Goal: Information Seeking & Learning: Find specific fact

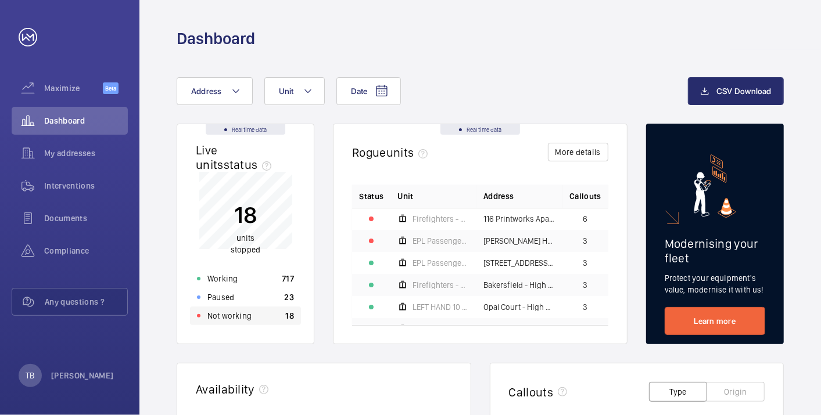
click at [256, 317] on div "Not working 18" at bounding box center [245, 316] width 111 height 19
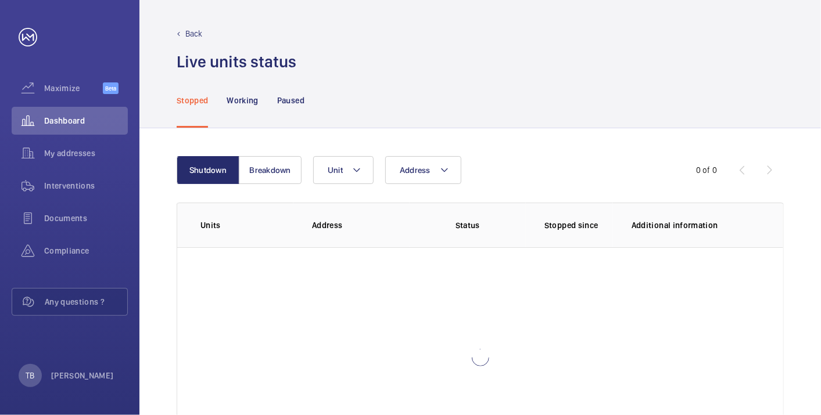
scroll to position [80, 0]
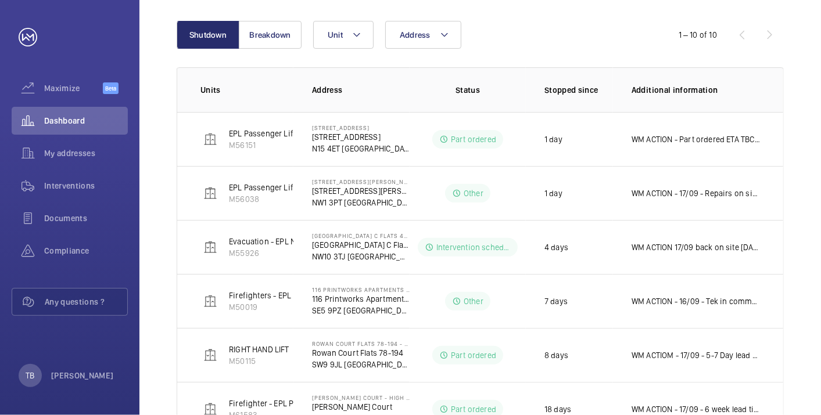
scroll to position [139, 0]
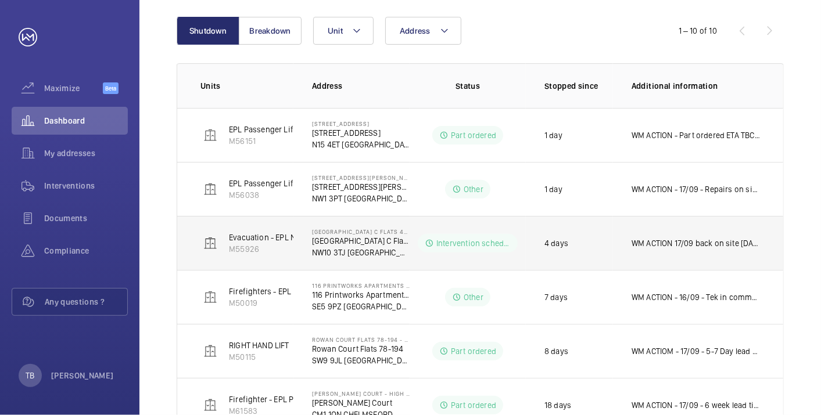
click at [735, 234] on td "WM ACTION 17/09 back on site [DATE] hoping for completion 16/09- complete set u…" at bounding box center [698, 243] width 170 height 54
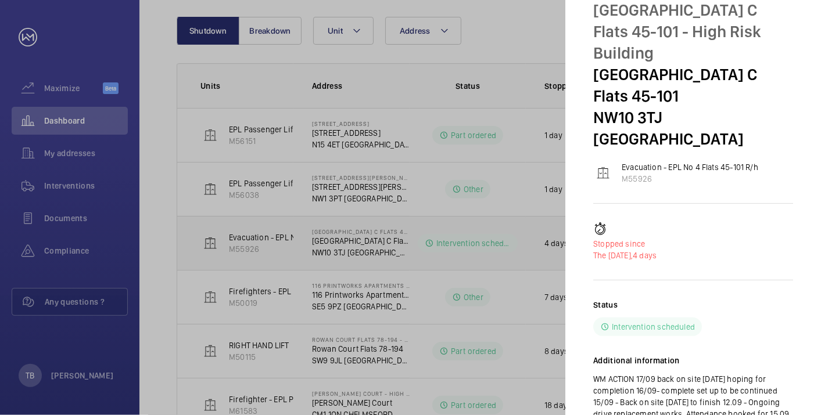
scroll to position [45, 0]
click at [96, 113] on div at bounding box center [410, 207] width 821 height 415
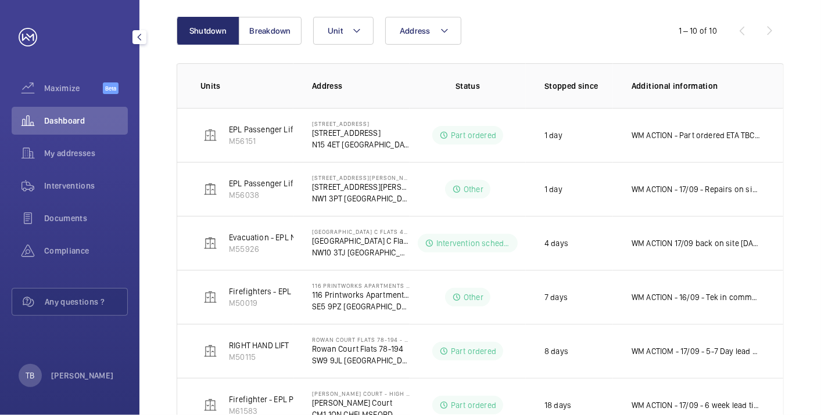
click at [96, 113] on mat-sidenav-container "Maximize Beta Dashboard My addresses Interventions Documents Compliance Any que…" at bounding box center [410, 207] width 821 height 415
click at [73, 121] on span "Dashboard" at bounding box center [86, 121] width 84 height 12
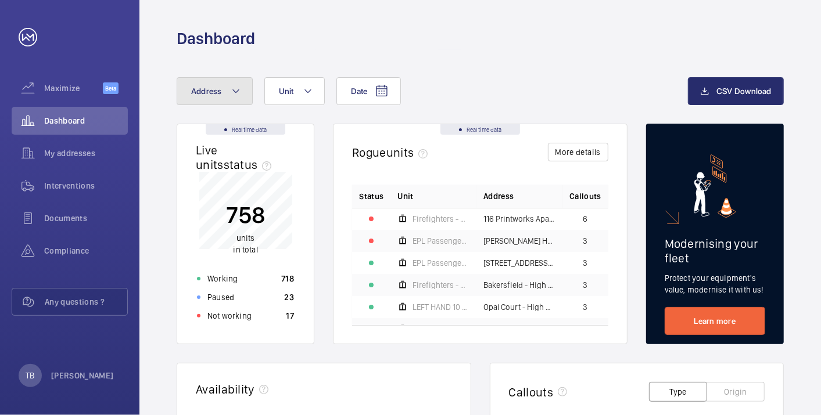
click at [210, 90] on span "Address" at bounding box center [206, 91] width 31 height 9
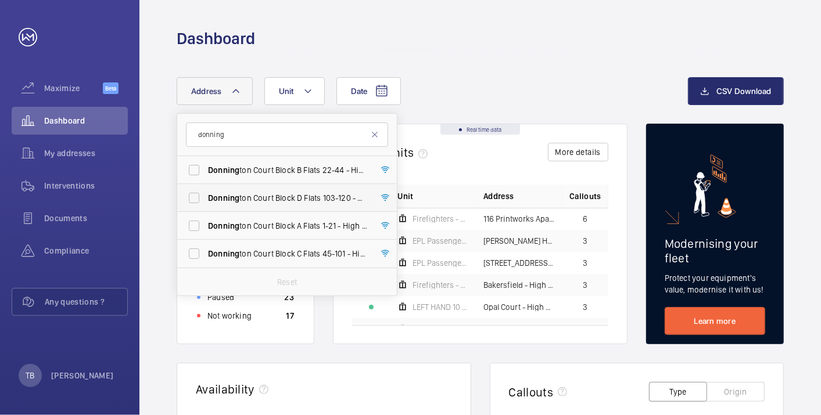
type input "donning"
click at [274, 196] on span "Donning ton Court Block D Flats 103-120 - High Risk Building - Donning ton Cour…" at bounding box center [288, 198] width 160 height 12
click at [206, 196] on input "Donning ton Court Block D Flats 103-120 - High Risk Building - Donning ton Cour…" at bounding box center [193, 197] width 23 height 23
checkbox input "true"
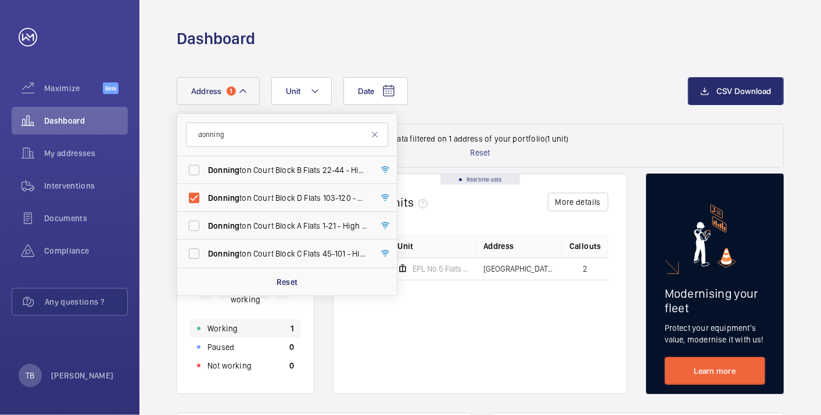
click at [272, 329] on div "Working 1" at bounding box center [245, 329] width 111 height 19
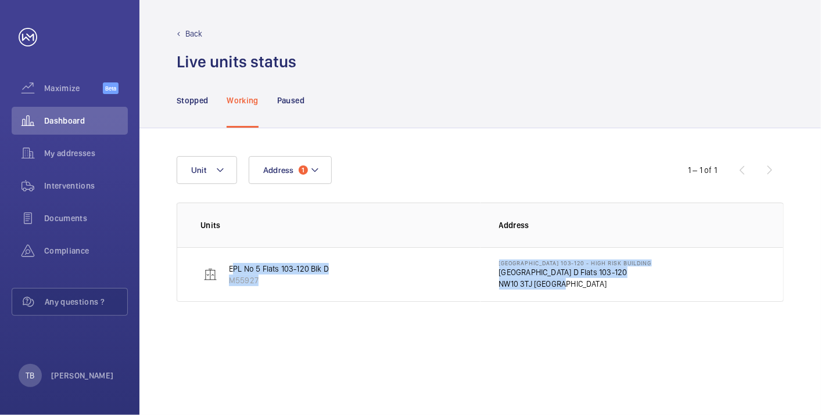
drag, startPoint x: 231, startPoint y: 267, endPoint x: 575, endPoint y: 295, distance: 344.4
click at [0, 0] on tr "EPL No 5 Flats 103-120 Blk D M55927 Donnington Court Block D Flats 103-120 - Hi…" at bounding box center [0, 0] width 0 height 0
copy tr "EPL No 5 Flats 103-120 Blk D M55927 Donnington Court Block D Flats 103-120 - Hi…"
click at [497, 371] on div "Address 1 Unit 1 – 1 of 1 Units Address EPL No 5 Flats 103-120 Blk D M55927 Don…" at bounding box center [479, 271] width 681 height 287
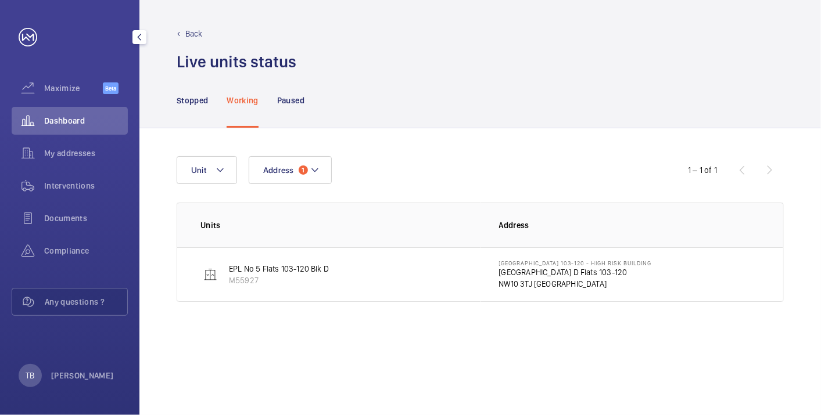
click at [49, 122] on span "Dashboard" at bounding box center [86, 121] width 84 height 12
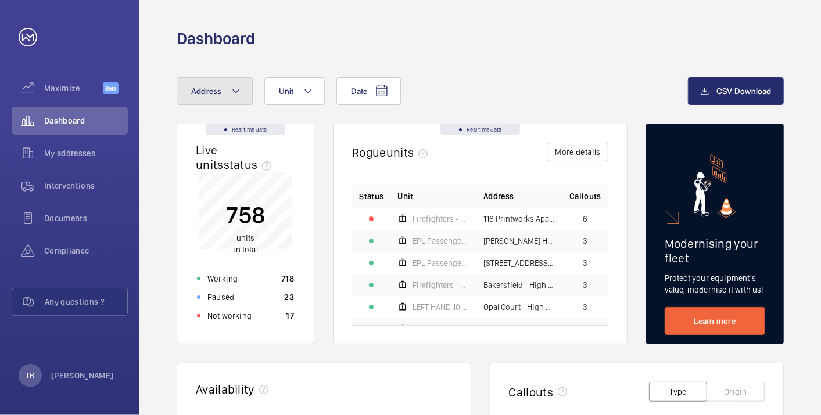
click at [241, 91] on button "Address" at bounding box center [215, 91] width 76 height 28
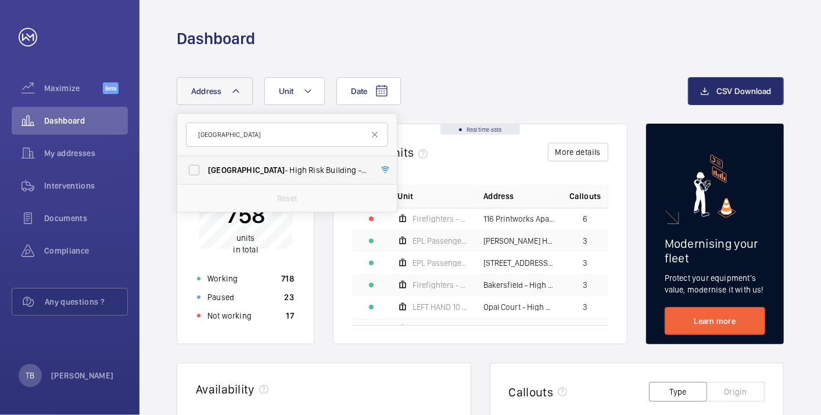
type input "bakersfield"
click at [260, 177] on label "Bakersfield - High Risk Building - Bakersfield , LONDON N7 0LT" at bounding box center [278, 170] width 202 height 28
click at [206, 177] on input "Bakersfield - High Risk Building - Bakersfield , LONDON N7 0LT" at bounding box center [193, 170] width 23 height 23
checkbox input "true"
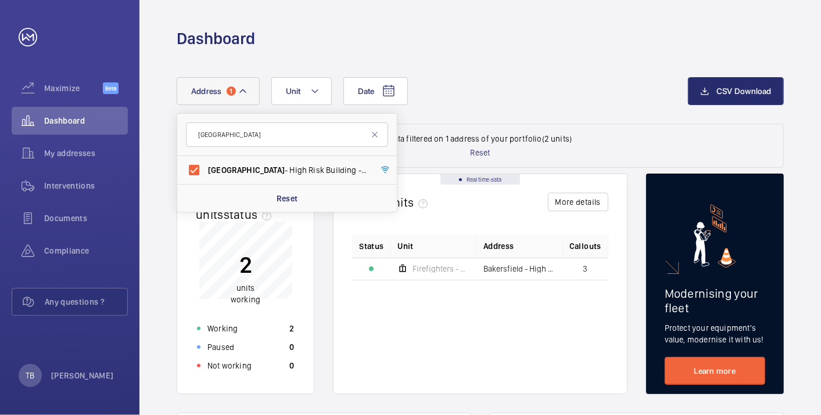
click at [250, 322] on div "Working 2" at bounding box center [245, 329] width 111 height 19
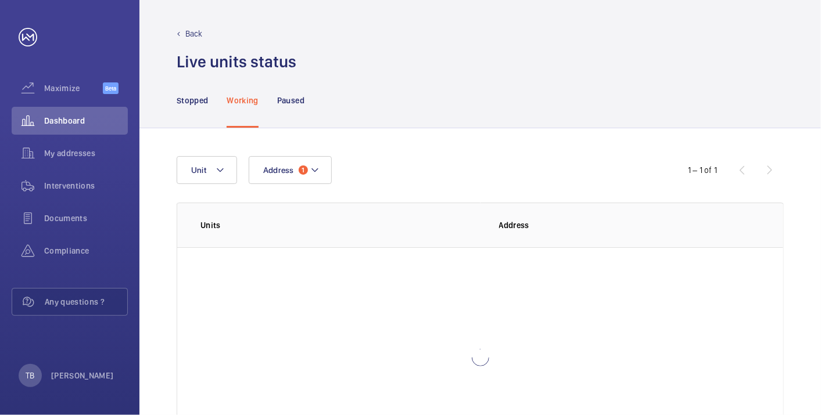
scroll to position [80, 0]
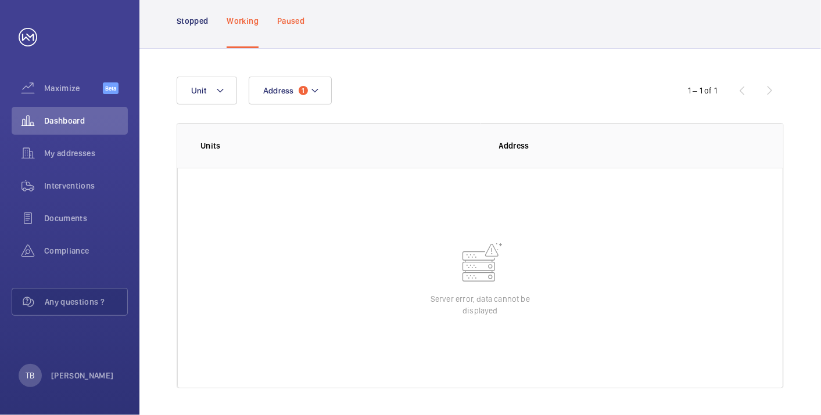
click at [282, 23] on p "Paused" at bounding box center [290, 21] width 27 height 12
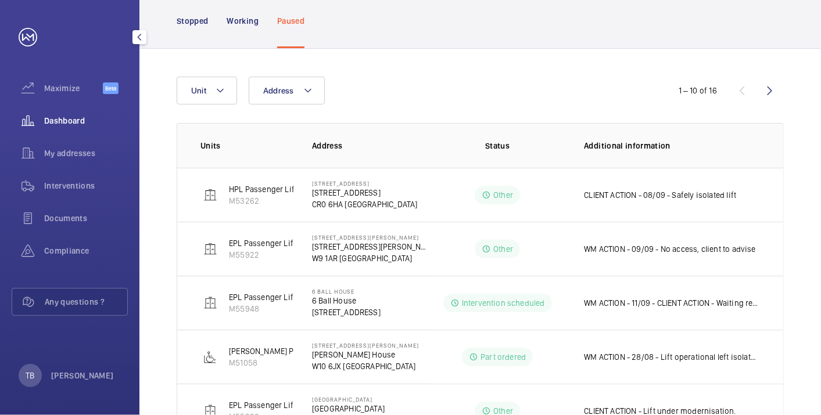
click at [64, 120] on span "Dashboard" at bounding box center [86, 121] width 84 height 12
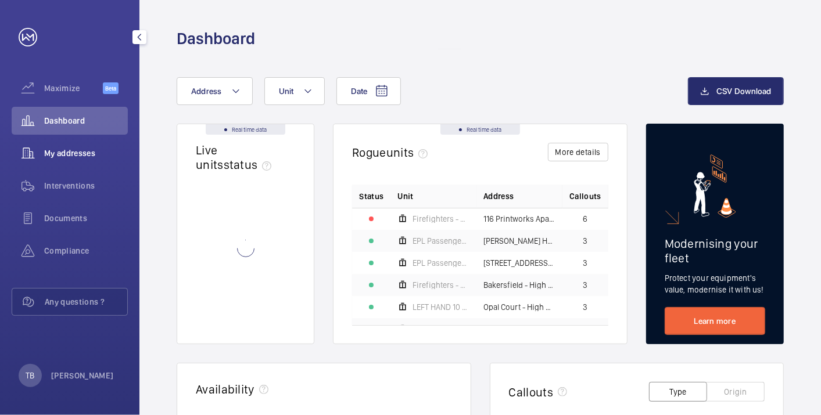
click at [66, 152] on span "My addresses" at bounding box center [86, 154] width 84 height 12
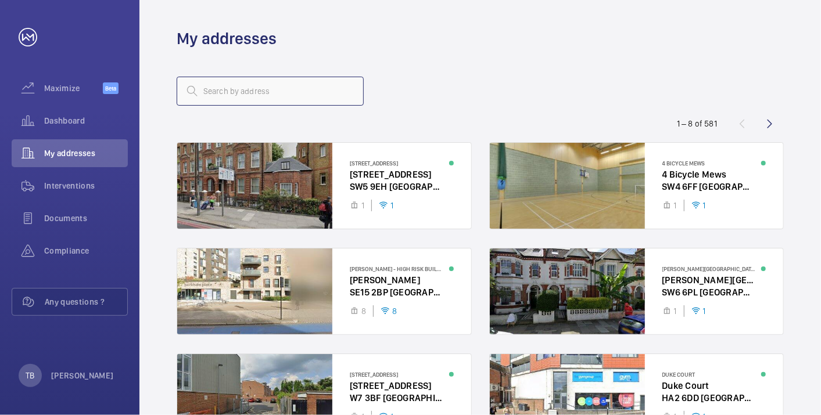
click at [252, 93] on input "text" at bounding box center [270, 91] width 187 height 29
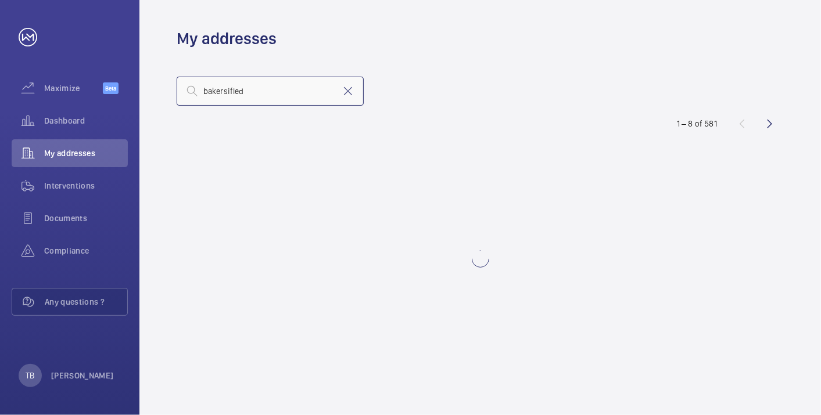
type input "bakersifled"
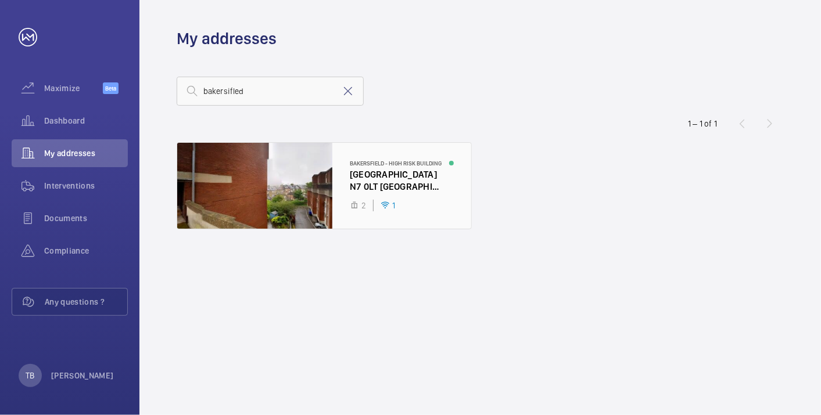
click at [262, 167] on div at bounding box center [324, 186] width 294 height 86
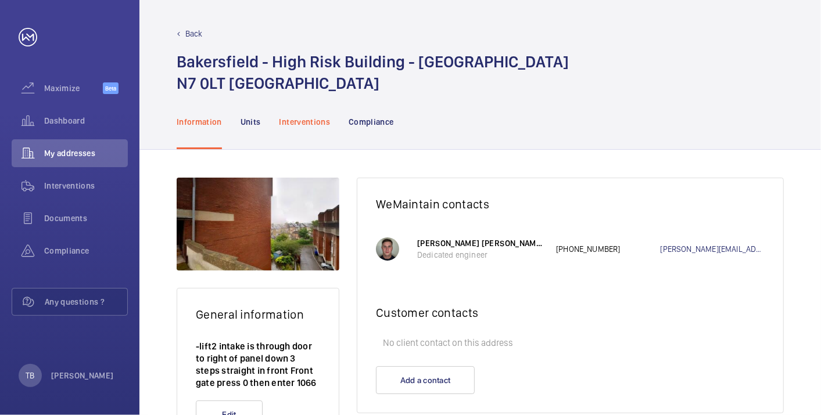
click at [295, 116] on p "Interventions" at bounding box center [304, 122] width 51 height 12
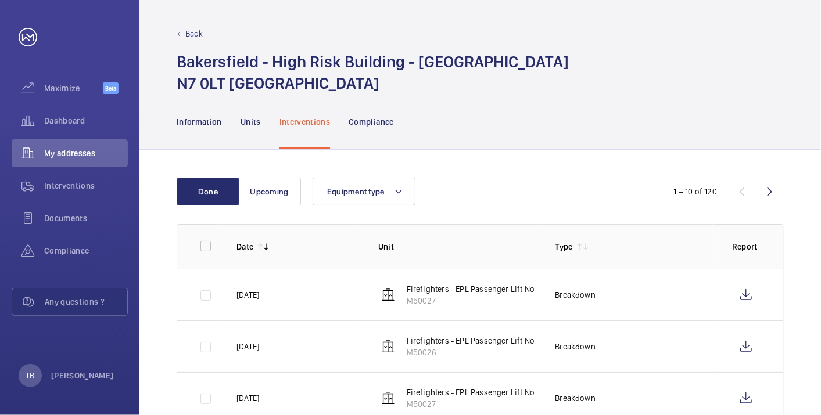
click at [515, 70] on div "Bakersfield - High Risk Building - Bakersfield N7 0LT London" at bounding box center [480, 72] width 607 height 43
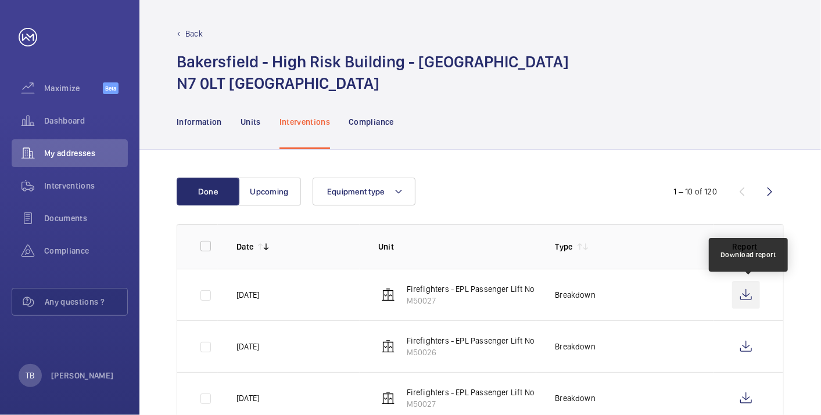
click at [746, 296] on wm-front-icon-button at bounding box center [746, 295] width 28 height 28
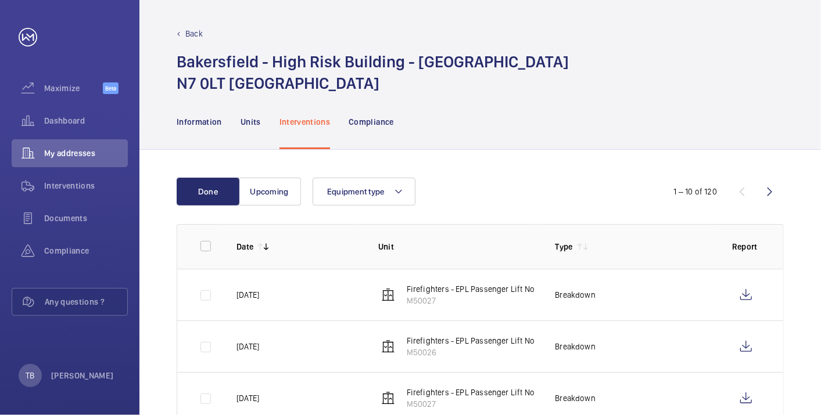
click at [78, 115] on span "Dashboard" at bounding box center [86, 121] width 84 height 12
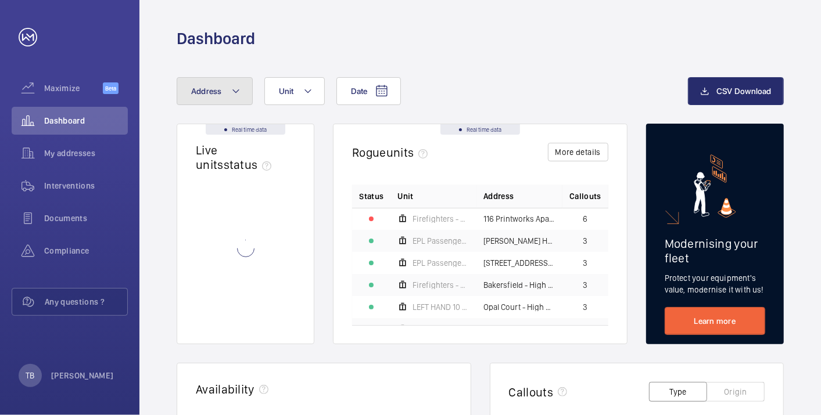
click at [215, 94] on span "Address" at bounding box center [206, 91] width 31 height 9
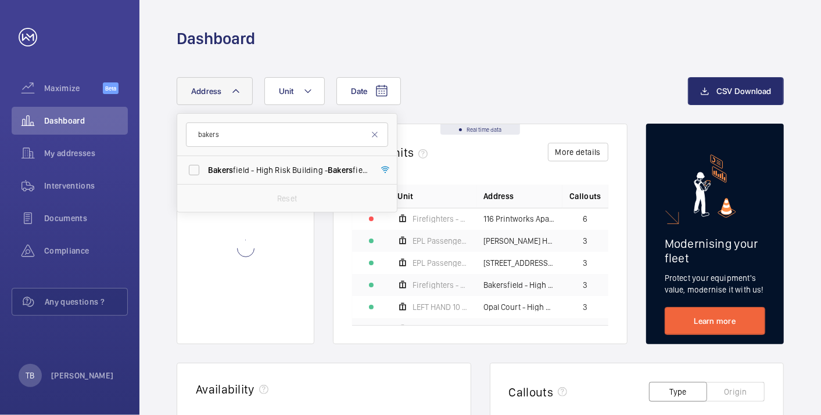
type input "bakers"
click at [256, 172] on span "Bakers field - High Risk Building - Bakers field, LONDON N7 0LT" at bounding box center [288, 170] width 160 height 12
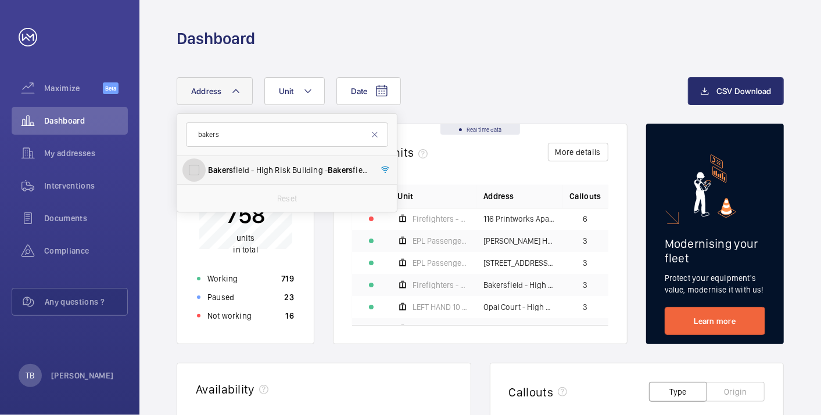
click at [206, 172] on input "Bakers field - High Risk Building - Bakers field, LONDON N7 0LT" at bounding box center [193, 170] width 23 height 23
checkbox input "true"
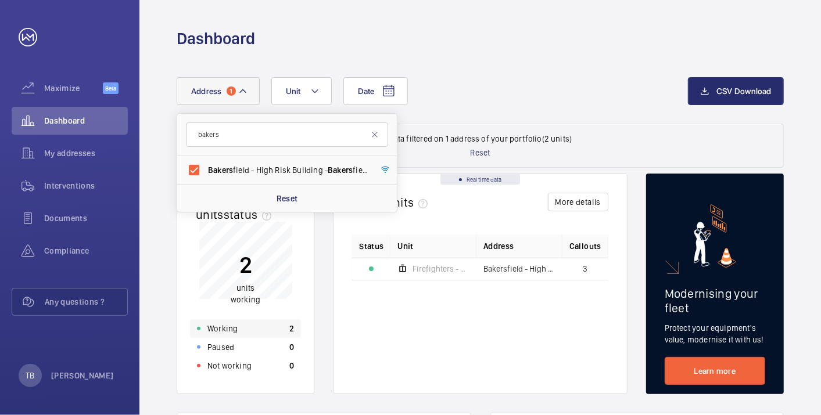
click at [249, 325] on div "Working 2" at bounding box center [245, 329] width 111 height 19
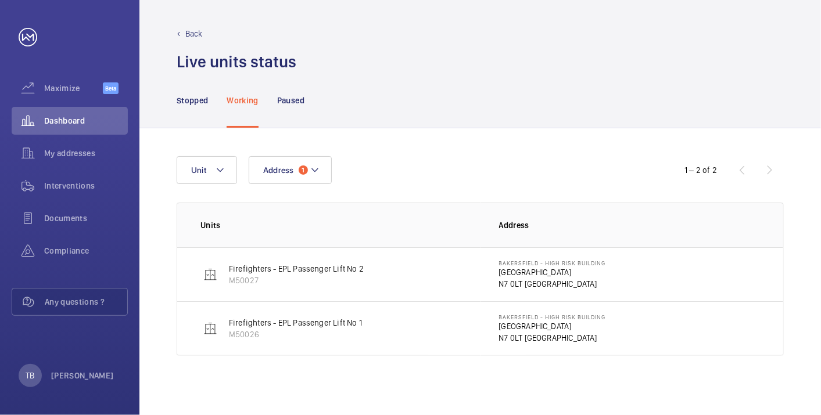
click at [534, 282] on p "N7 0LT LONDON" at bounding box center [552, 284] width 107 height 12
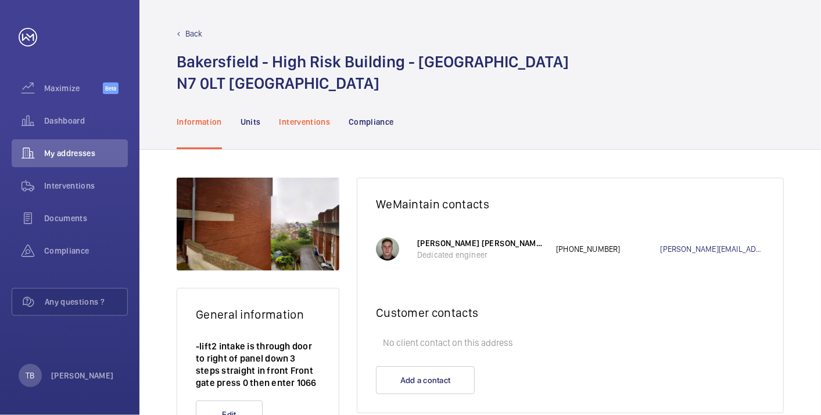
click at [305, 124] on p "Interventions" at bounding box center [304, 122] width 51 height 12
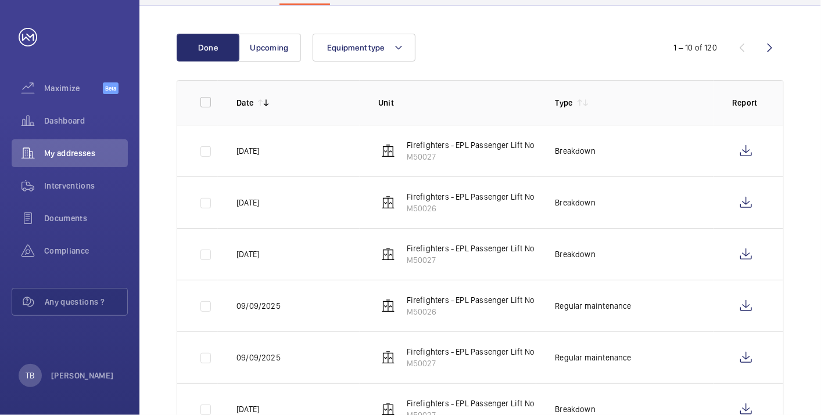
scroll to position [141, 0]
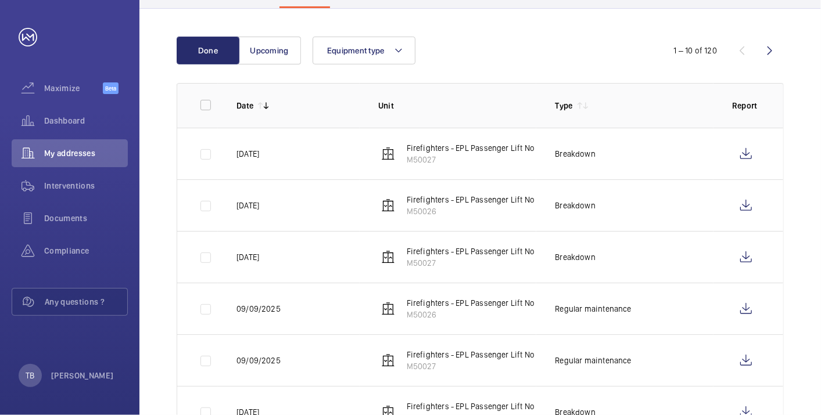
click at [422, 150] on p "Firefighters - EPL Passenger Lift No 2" at bounding box center [474, 148] width 135 height 12
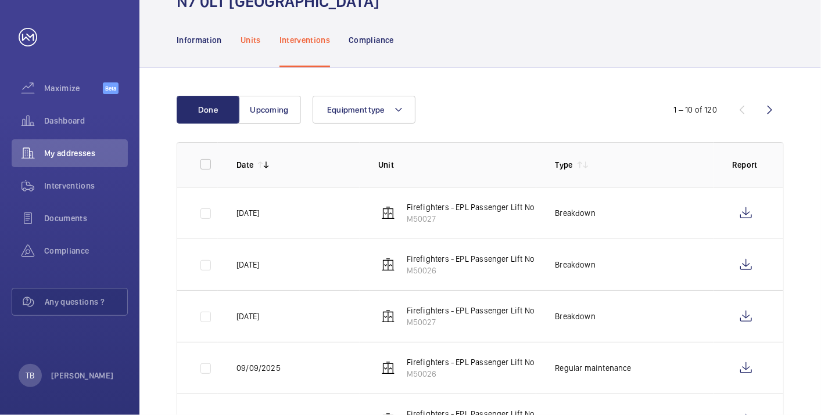
click at [245, 38] on p "Units" at bounding box center [251, 40] width 20 height 12
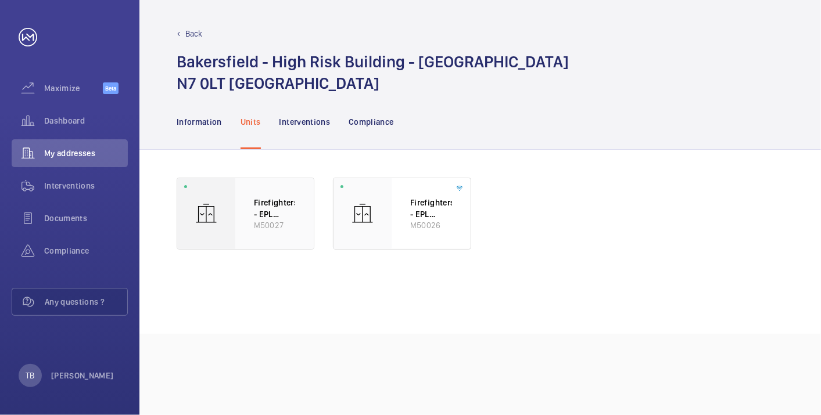
click at [287, 213] on p "Firefighters - EPL Passenger Lift No 2" at bounding box center [274, 208] width 41 height 23
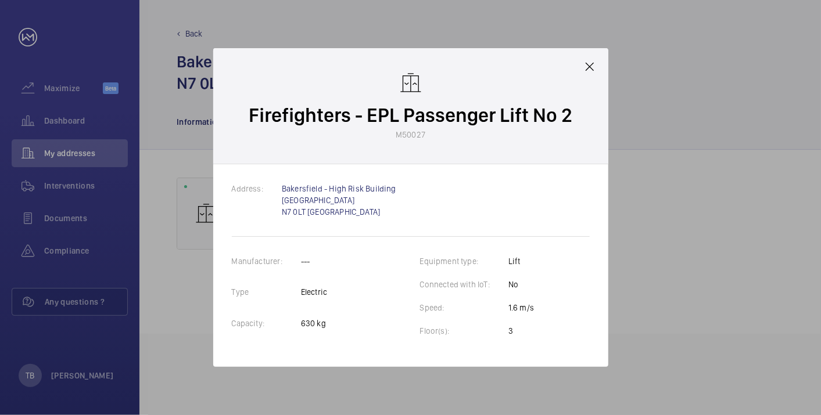
click at [592, 65] on mat-icon at bounding box center [590, 67] width 14 height 14
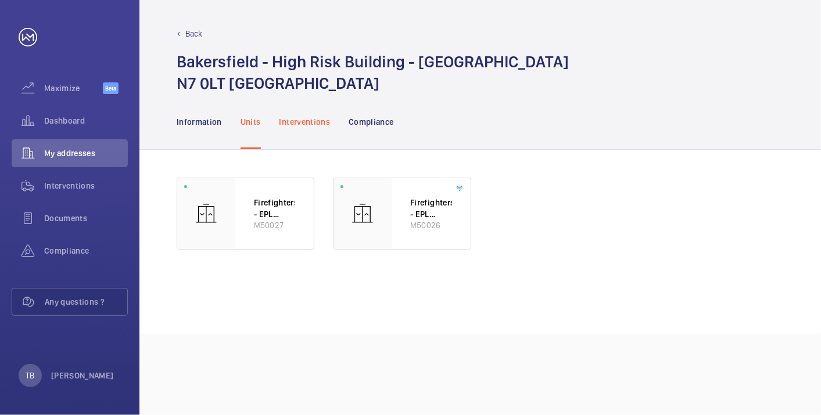
click at [294, 124] on p "Interventions" at bounding box center [304, 122] width 51 height 12
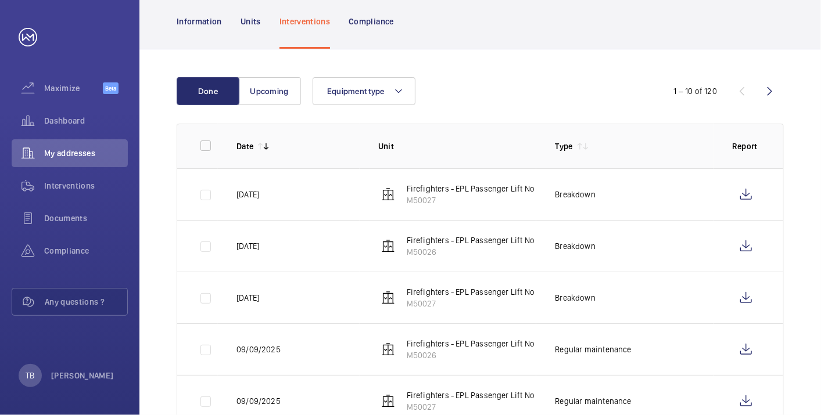
scroll to position [101, 0]
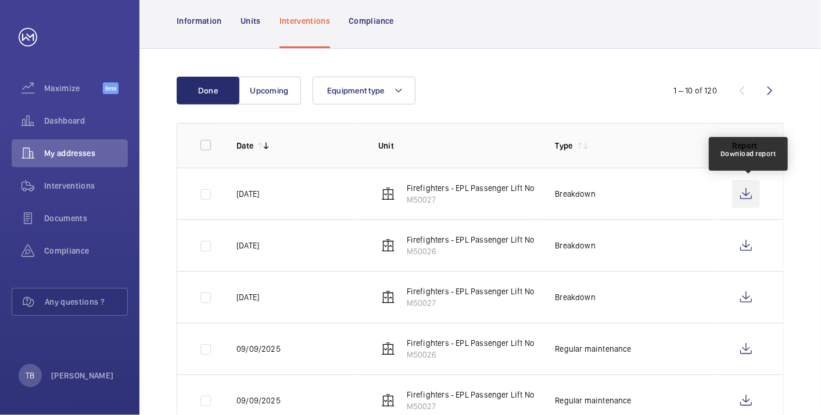
click at [744, 192] on wm-front-icon-button at bounding box center [746, 194] width 28 height 28
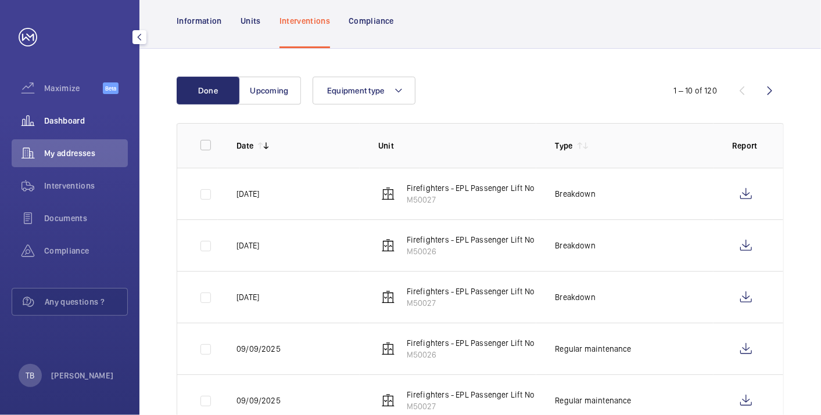
click at [88, 121] on span "Dashboard" at bounding box center [86, 121] width 84 height 12
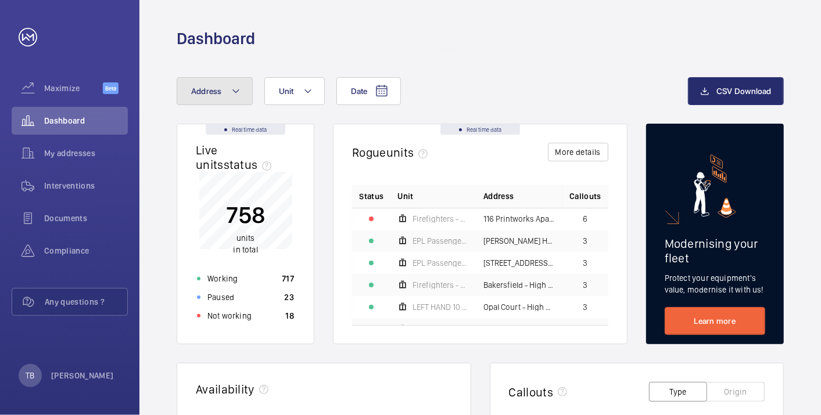
click at [227, 90] on button "Address" at bounding box center [215, 91] width 76 height 28
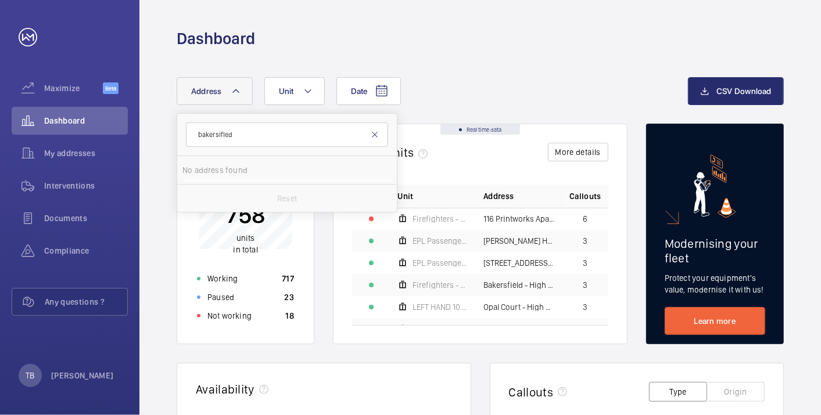
type input "bakersifled"
click at [375, 134] on mat-icon at bounding box center [374, 134] width 9 height 9
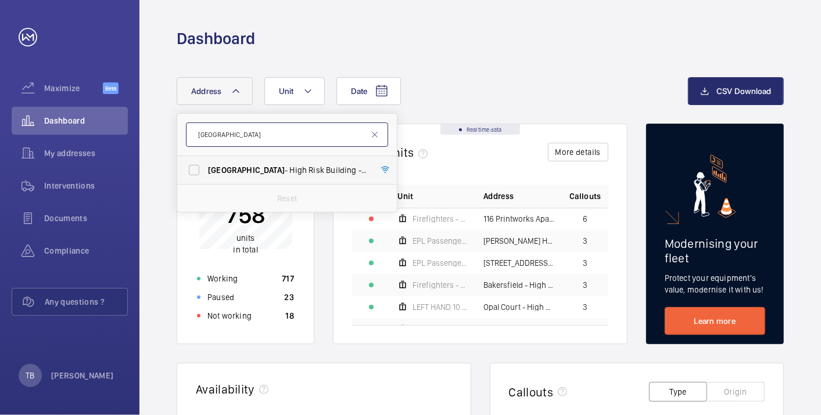
type input "bakersfield"
click at [283, 177] on label "Bakersfield - High Risk Building - Bakersfield , LONDON N7 0LT" at bounding box center [278, 170] width 202 height 28
click at [206, 177] on input "Bakersfield - High Risk Building - Bakersfield , LONDON N7 0LT" at bounding box center [193, 170] width 23 height 23
checkbox input "true"
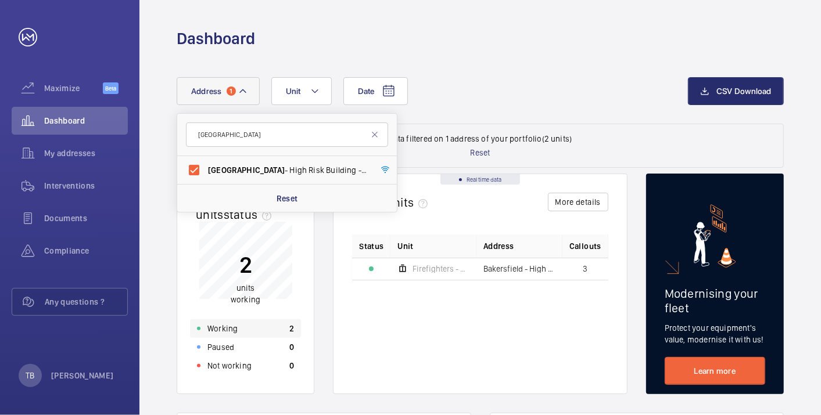
click at [246, 325] on div "Working 2" at bounding box center [245, 329] width 111 height 19
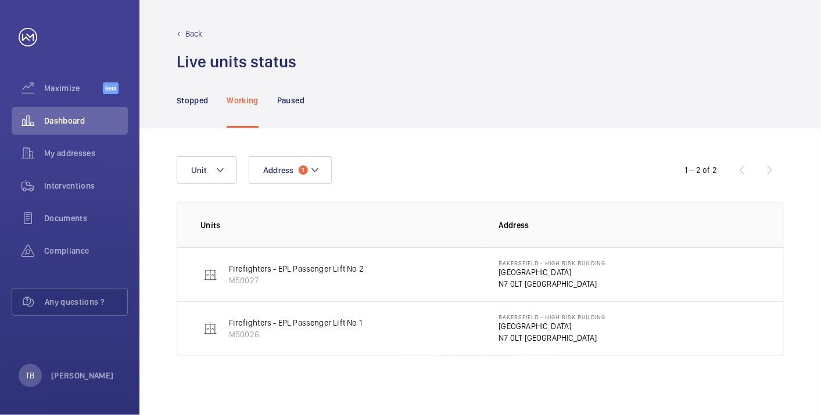
click at [531, 280] on p "N7 0LT LONDON" at bounding box center [552, 284] width 107 height 12
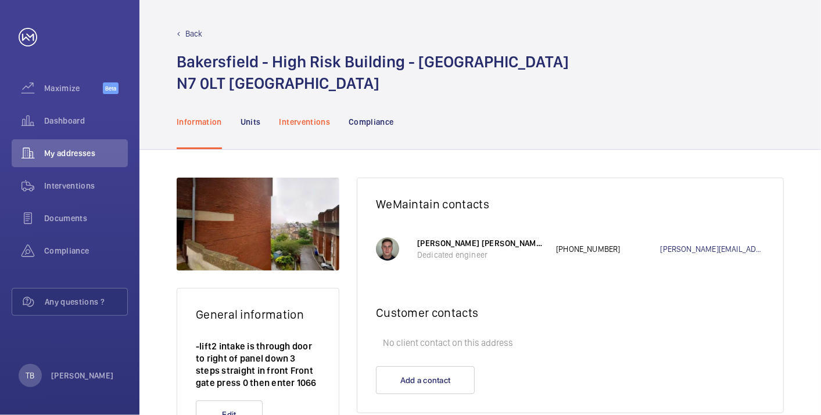
click at [305, 122] on p "Interventions" at bounding box center [304, 122] width 51 height 12
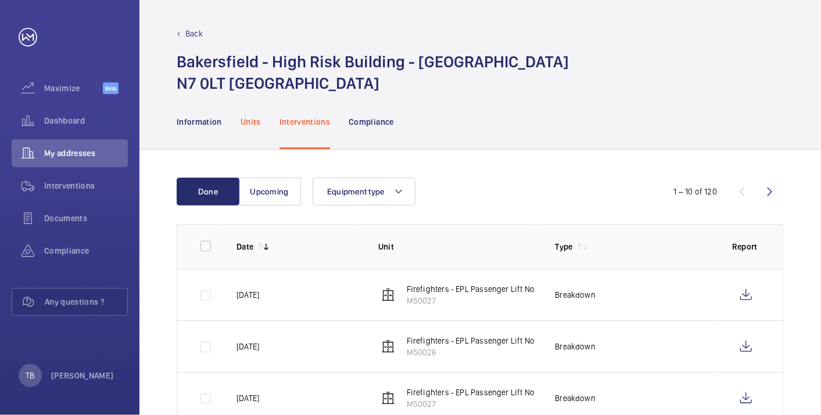
click at [247, 123] on p "Units" at bounding box center [251, 122] width 20 height 12
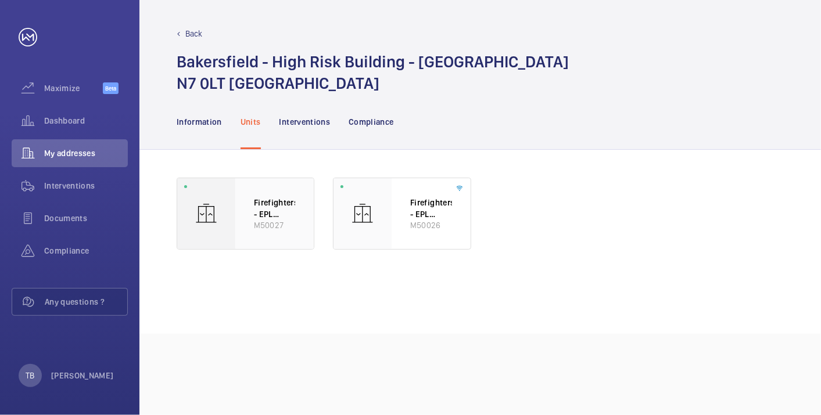
click at [272, 215] on p "Firefighters - EPL Passenger Lift No 2" at bounding box center [274, 208] width 41 height 23
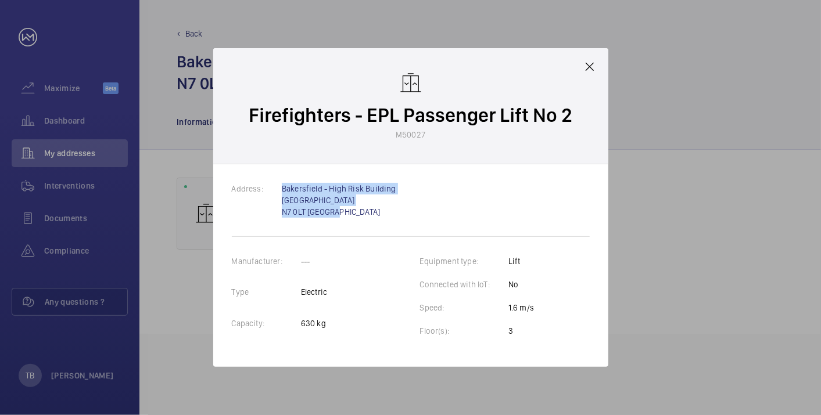
drag, startPoint x: 343, startPoint y: 215, endPoint x: 280, endPoint y: 187, distance: 69.2
click at [280, 187] on tr "Address: Bakersfield - High Risk Building Bakersfield N7 0LT LONDON" at bounding box center [314, 206] width 164 height 46
copy tr "Bakersfield - High Risk Building Bakersfield N7 0LT LONDON"
drag, startPoint x: 502, startPoint y: 116, endPoint x: 566, endPoint y: 115, distance: 63.9
click at [566, 115] on p "Firefighters - EPL Passenger Lift No 2" at bounding box center [411, 115] width 324 height 27
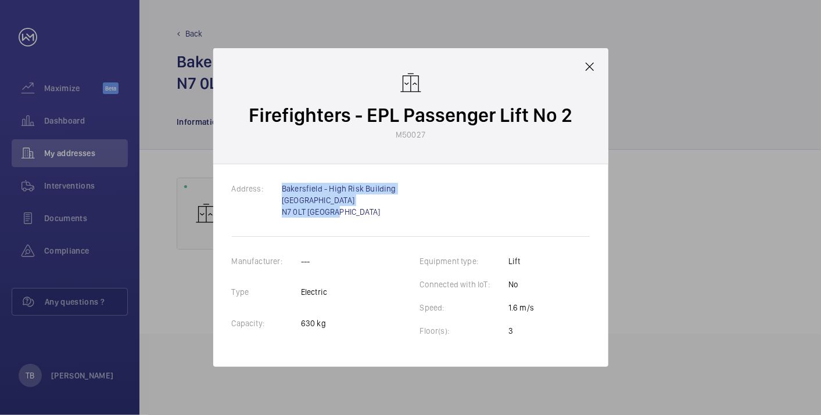
copy p "Lift No 2"
click at [590, 64] on mat-icon at bounding box center [590, 67] width 14 height 14
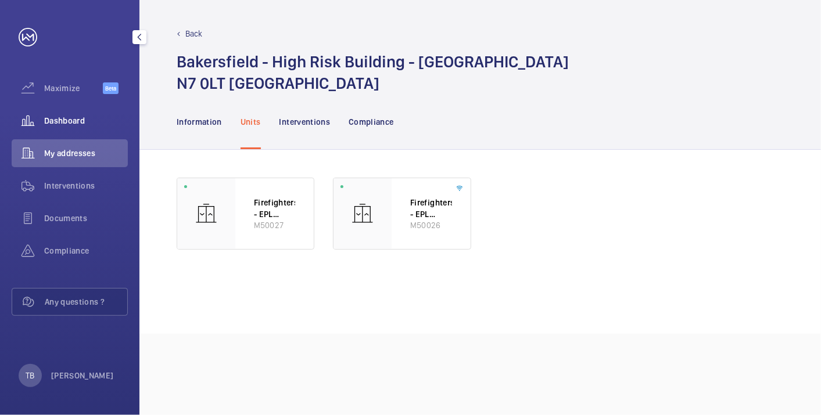
click at [77, 124] on span "Dashboard" at bounding box center [86, 121] width 84 height 12
